Goal: Information Seeking & Learning: Learn about a topic

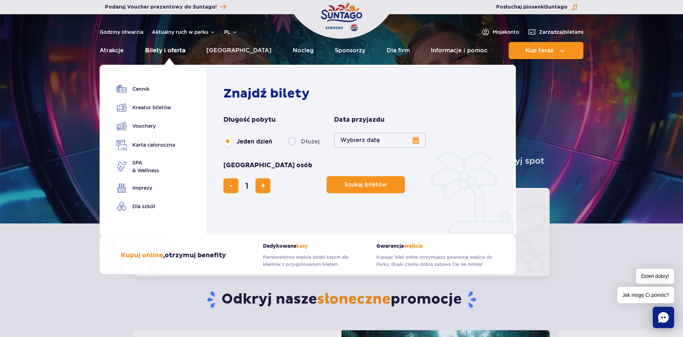
click at [183, 51] on link "Bilety i oferta" at bounding box center [165, 50] width 40 height 17
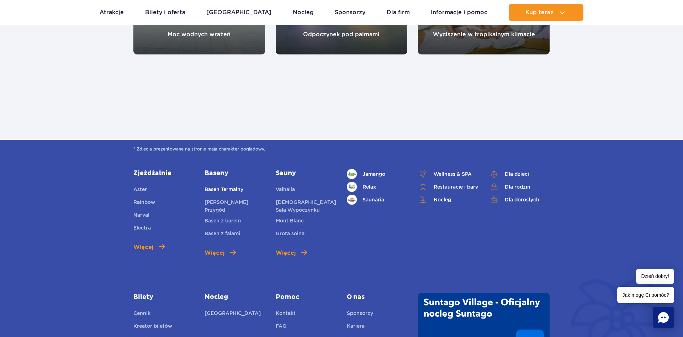
scroll to position [835, 0]
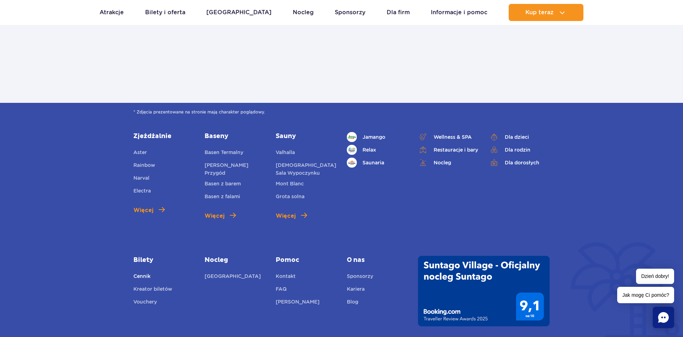
click at [143, 275] on link "Cennik" at bounding box center [141, 277] width 17 height 10
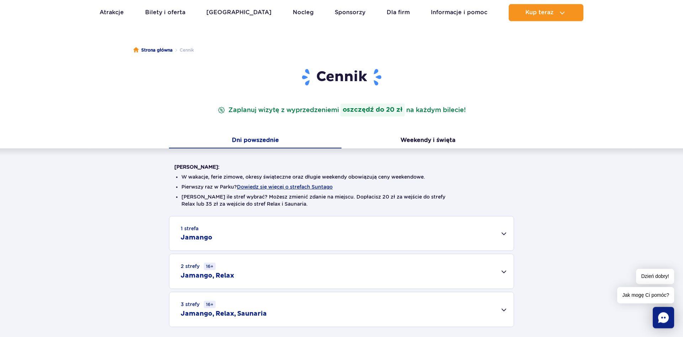
scroll to position [73, 0]
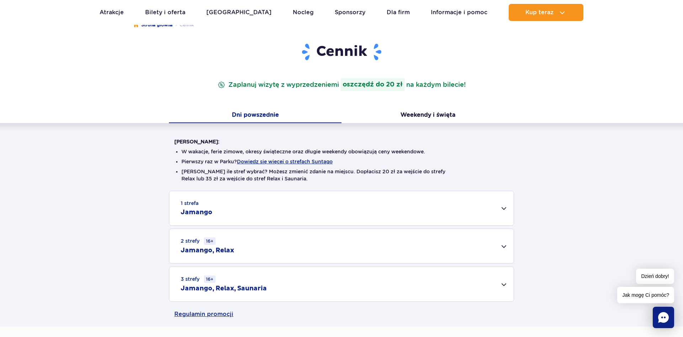
click at [502, 208] on div "1 strefa Jamango" at bounding box center [341, 208] width 344 height 34
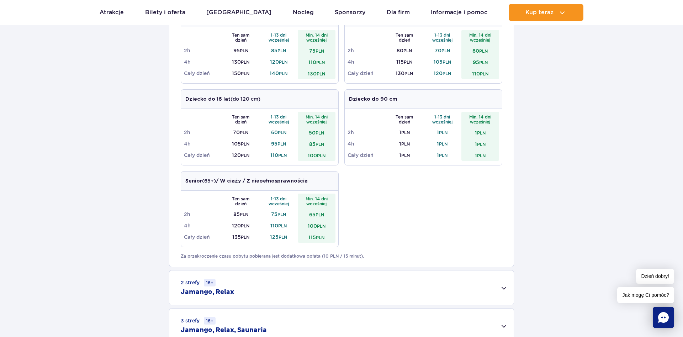
scroll to position [399, 0]
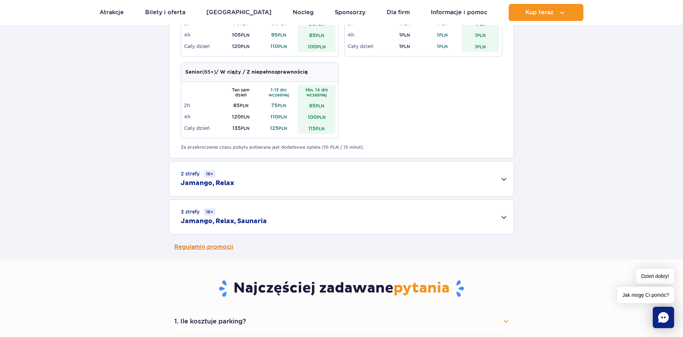
click at [206, 248] on link "Regulamin promocji" at bounding box center [341, 246] width 334 height 25
